Goal: Task Accomplishment & Management: Use online tool/utility

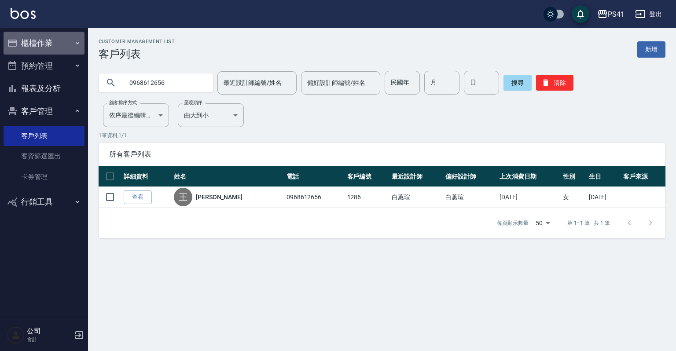
click at [68, 43] on button "櫃檯作業" at bounding box center [44, 43] width 81 height 23
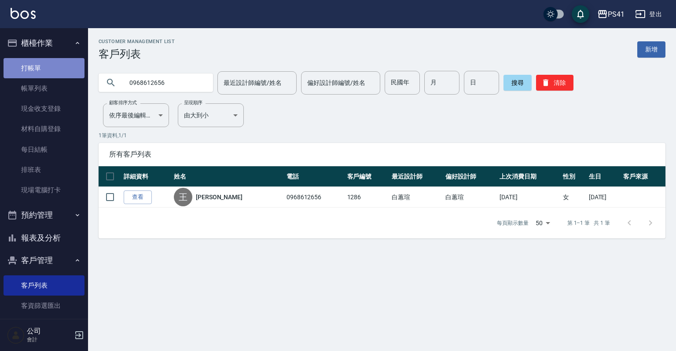
click at [51, 70] on link "打帳單" at bounding box center [44, 68] width 81 height 20
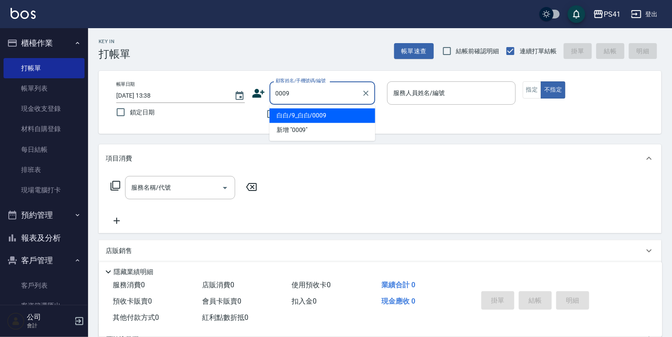
type input "白白/9_白白/0009"
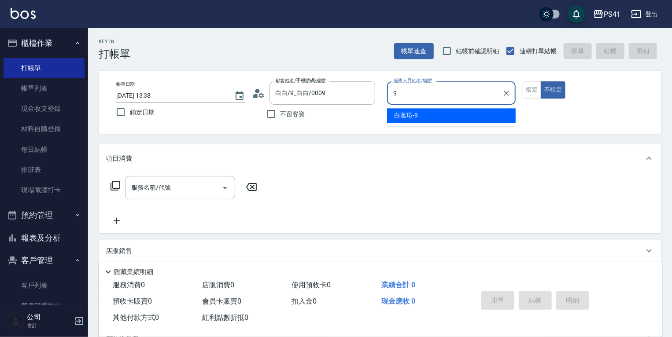
type input "白蕙瑄-9"
type button "false"
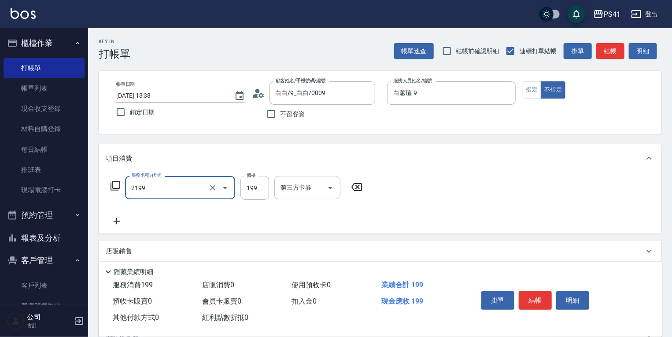
type input "不指定剪髮活動(2199)"
